Goal: Transaction & Acquisition: Purchase product/service

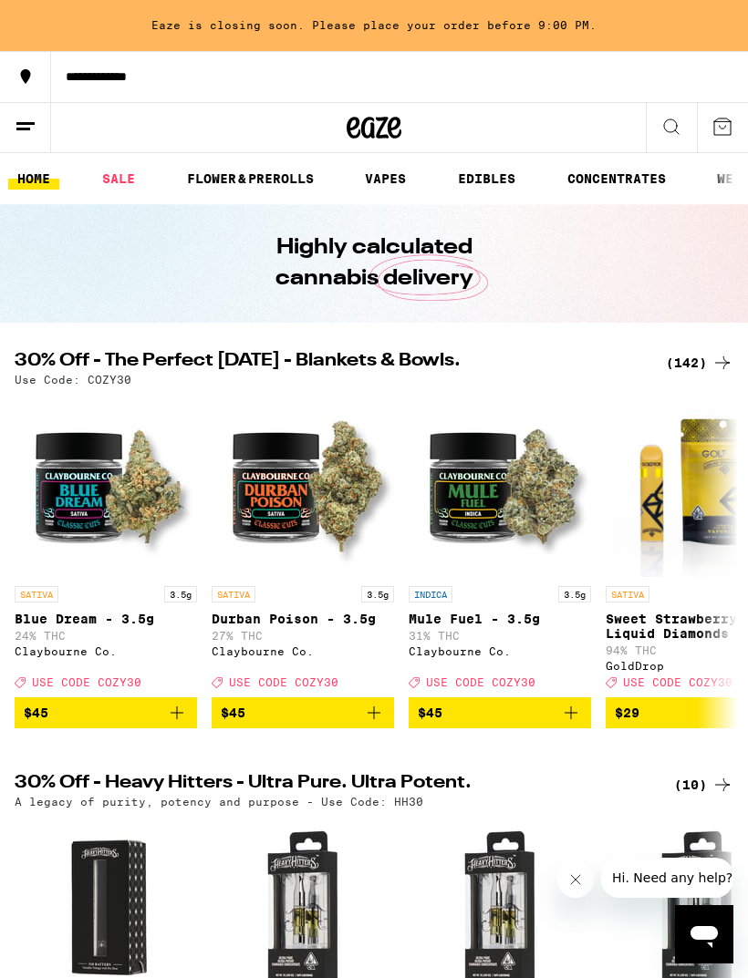
click at [261, 180] on link "FLOWER & PREROLLS" at bounding box center [250, 179] width 145 height 22
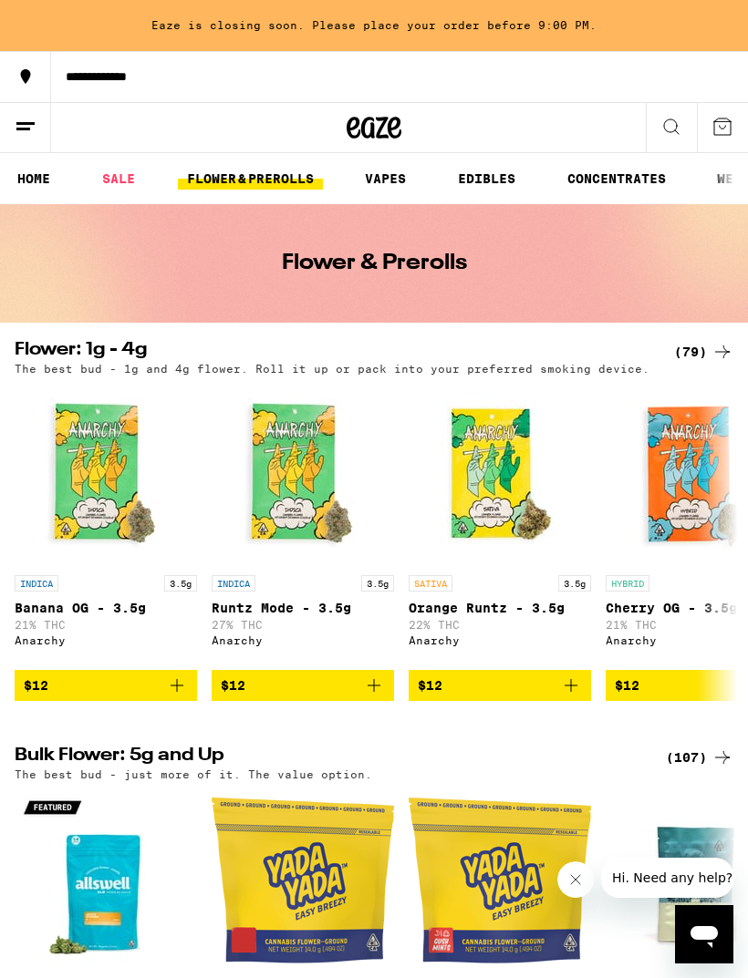
click at [256, 180] on link "FLOWER & PREROLLS" at bounding box center [250, 179] width 145 height 22
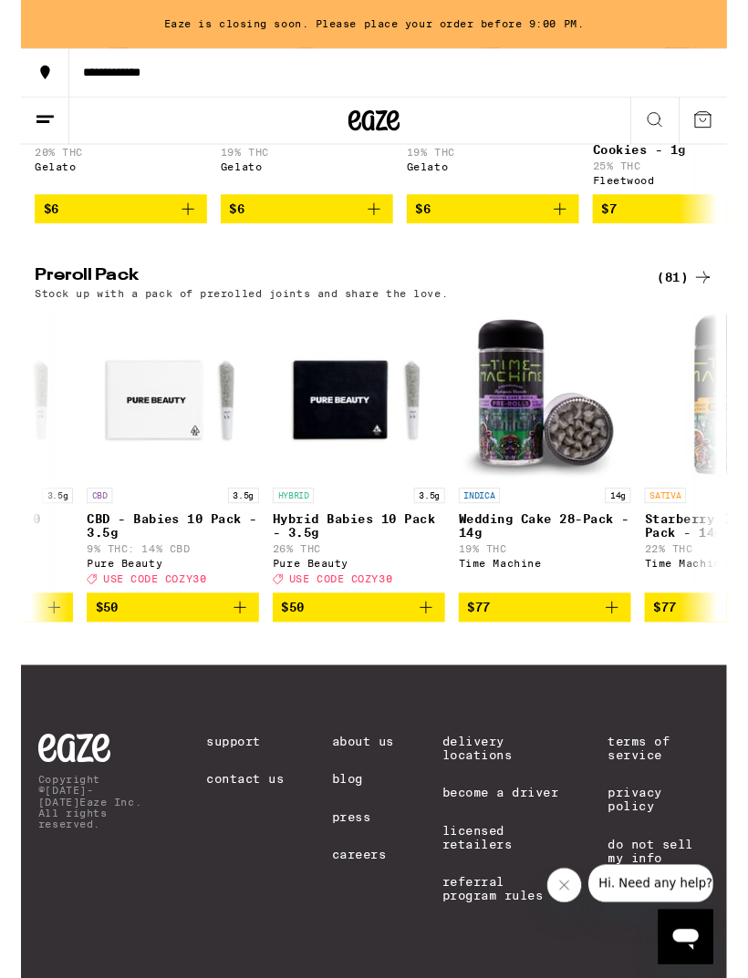
scroll to position [0, 14907]
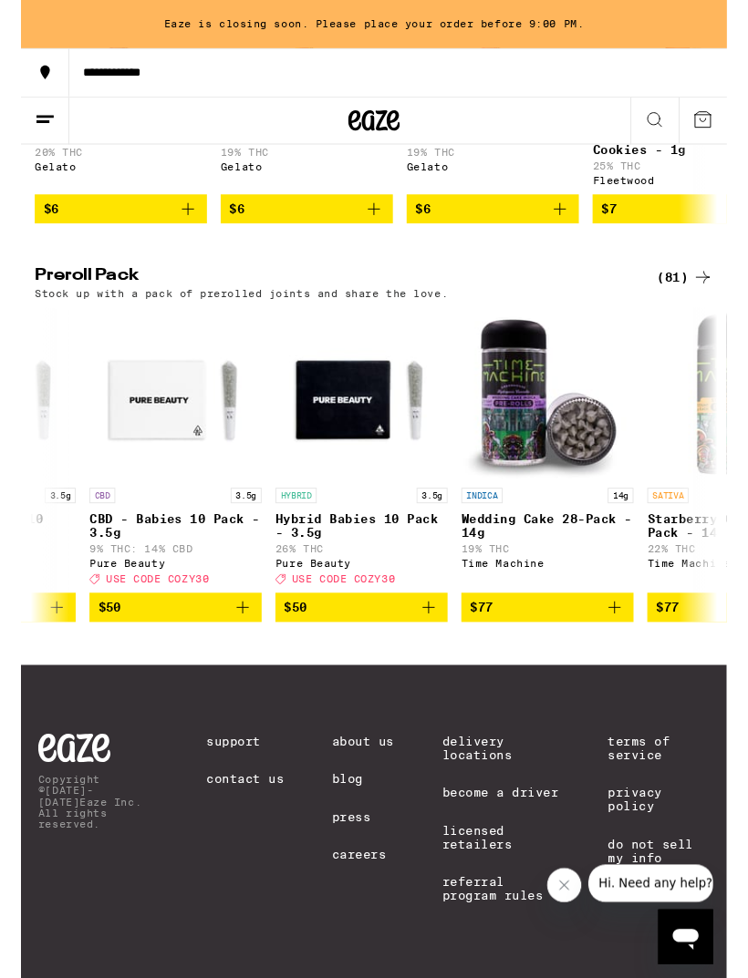
click at [448, 644] on button "$50" at bounding box center [361, 643] width 182 height 31
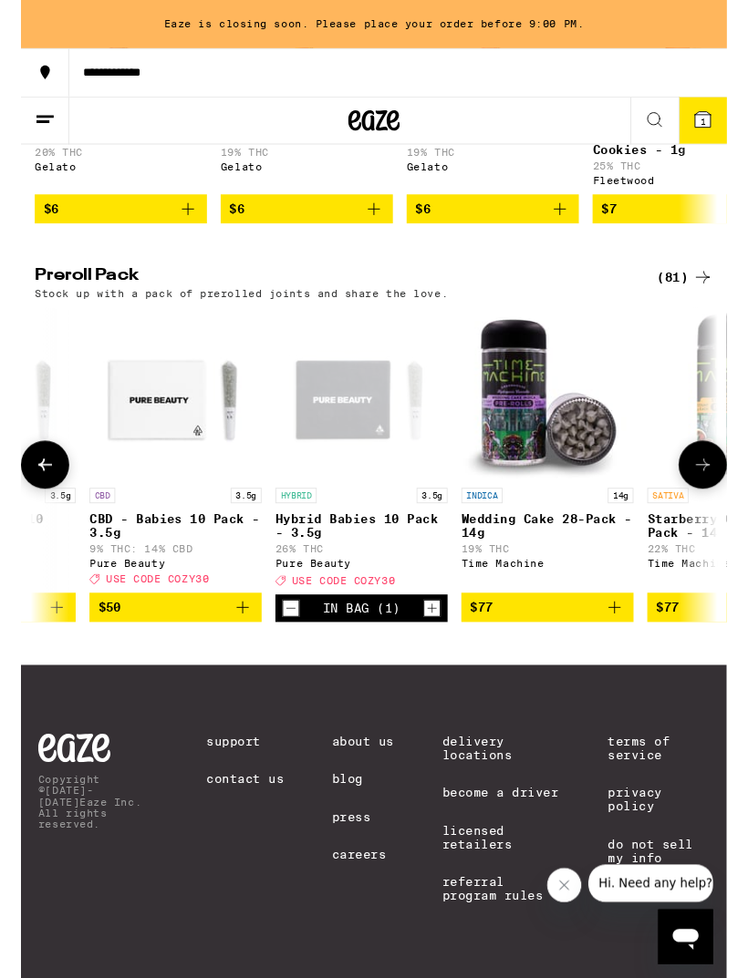
click at [714, 114] on button "1" at bounding box center [721, 127] width 51 height 49
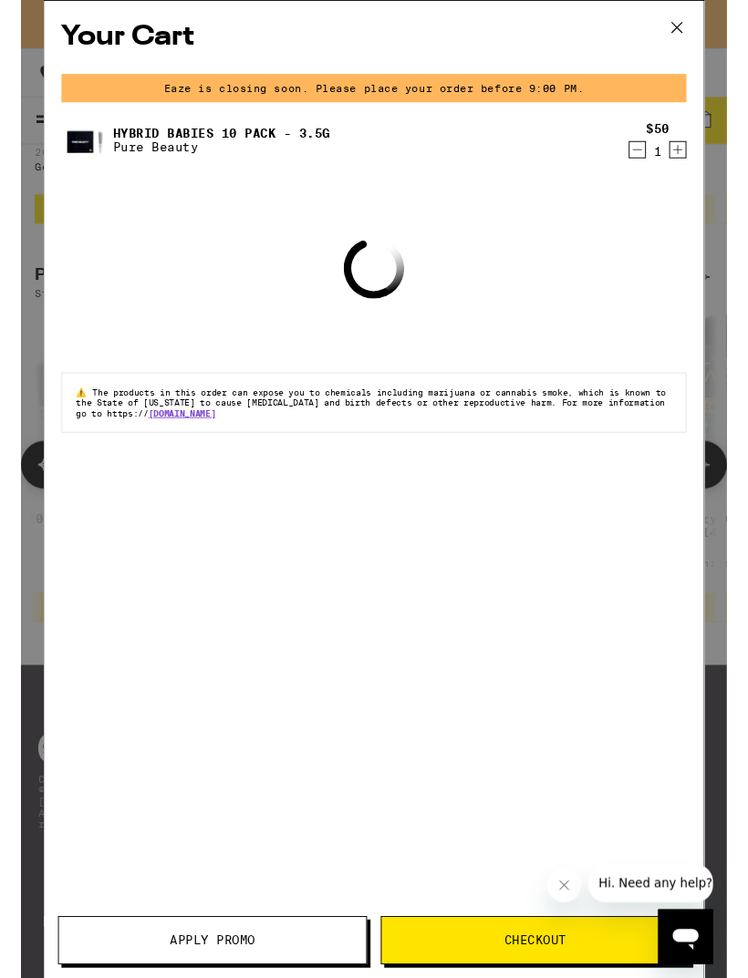
click at [231, 977] on button "Apply Promo" at bounding box center [202, 996] width 327 height 51
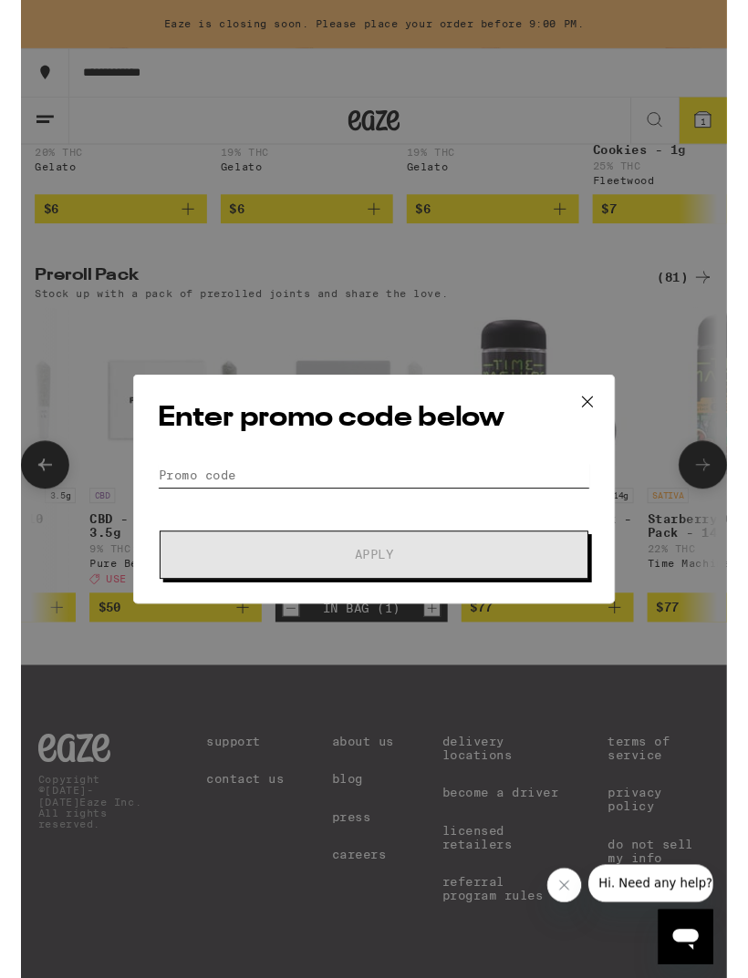
click at [329, 492] on input "Promo Code" at bounding box center [374, 503] width 458 height 27
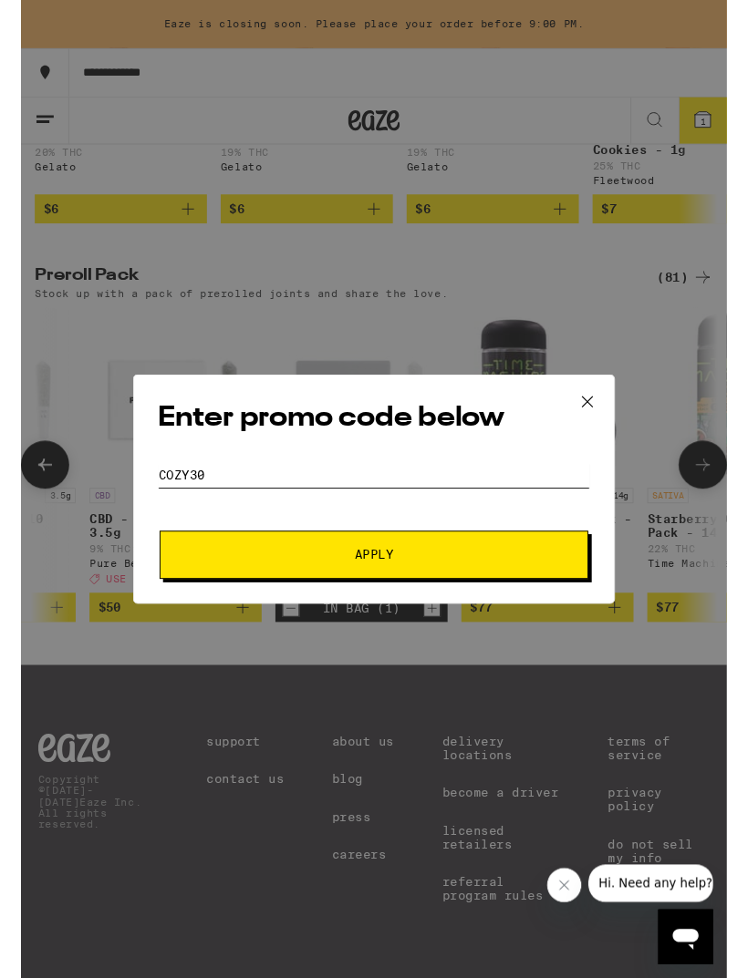
type input "Cozy30"
click at [374, 590] on button "Apply" at bounding box center [374, 587] width 454 height 51
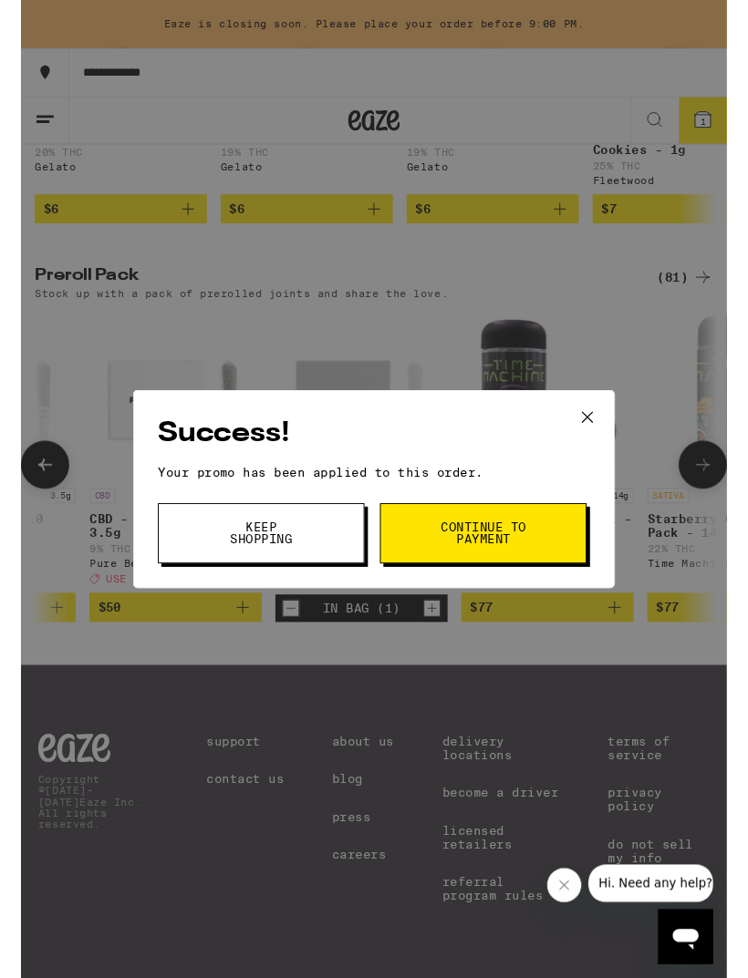
click at [258, 573] on span "Keep Shopping" at bounding box center [254, 565] width 93 height 26
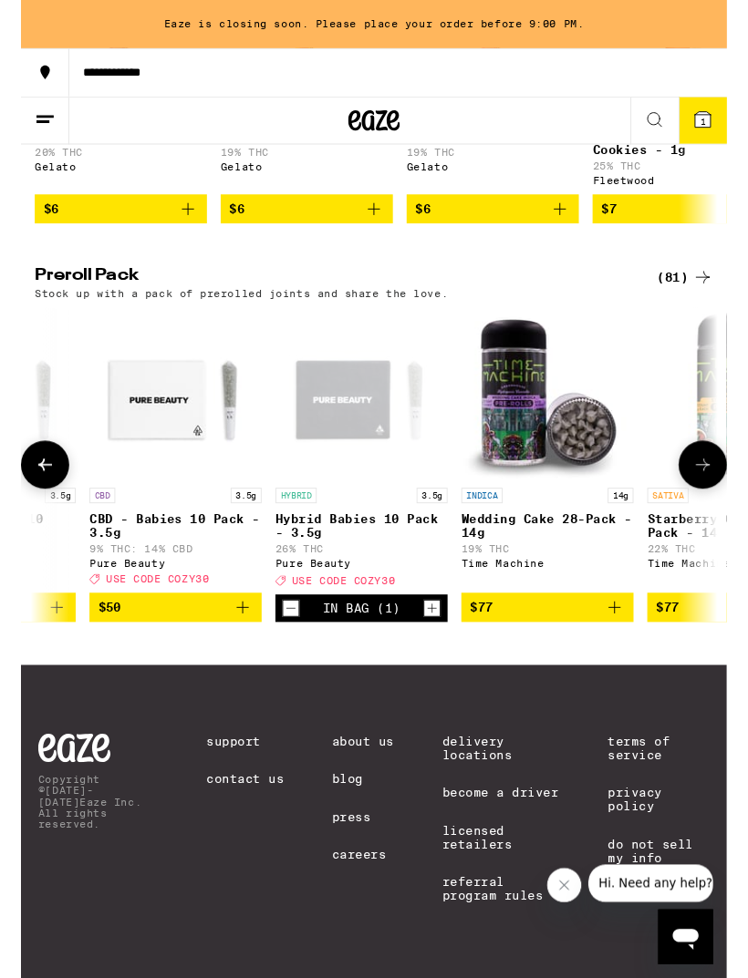
click at [719, 119] on icon at bounding box center [722, 127] width 16 height 16
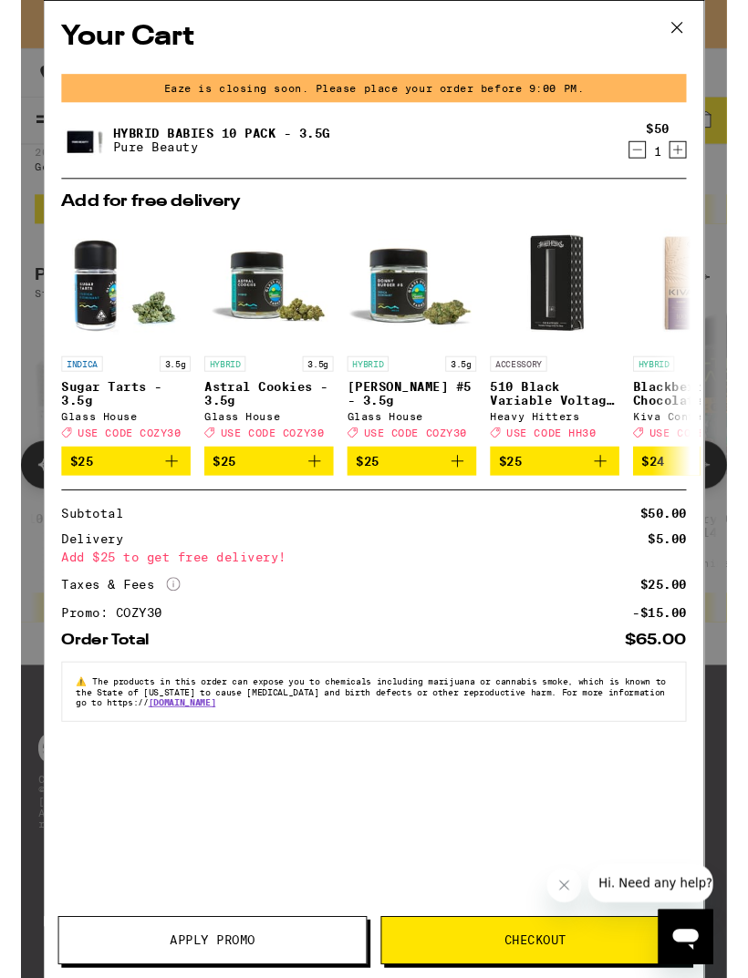
click at [313, 493] on icon "Add to bag" at bounding box center [311, 489] width 22 height 22
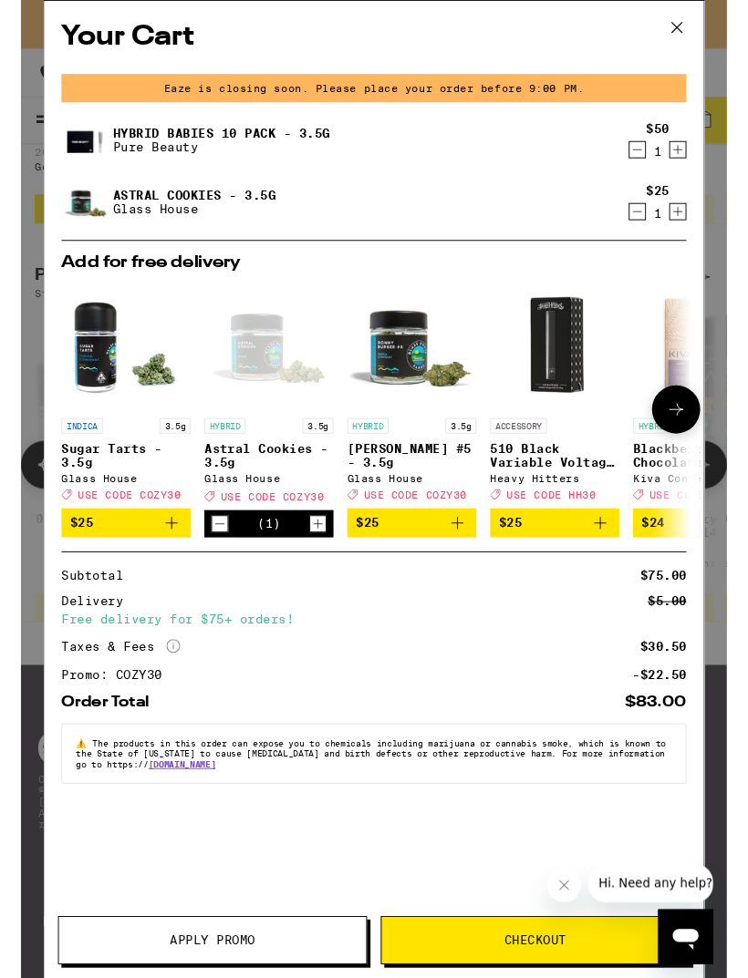
click at [695, 23] on icon at bounding box center [694, 28] width 27 height 27
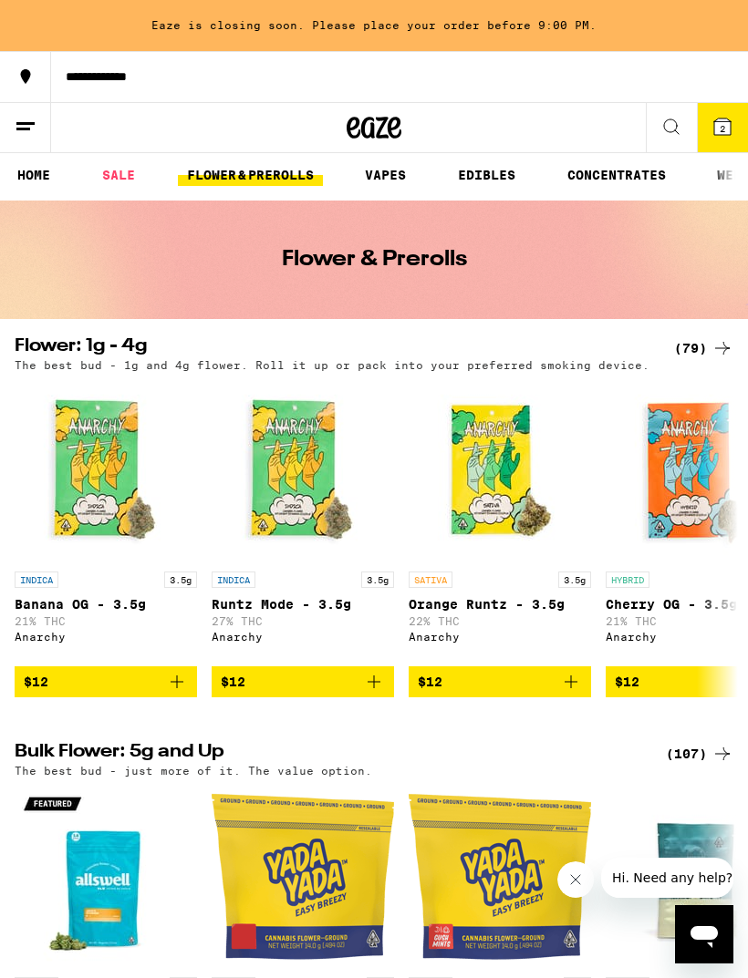
scroll to position [3, 0]
